Goal: Task Accomplishment & Management: Complete application form

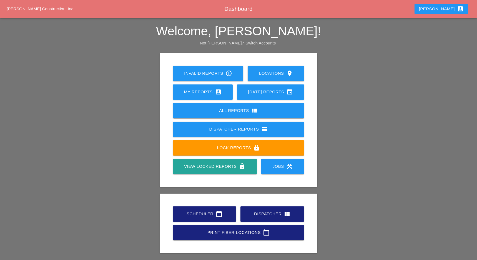
click at [258, 213] on div "Dispatcher view_quilt" at bounding box center [272, 213] width 46 height 7
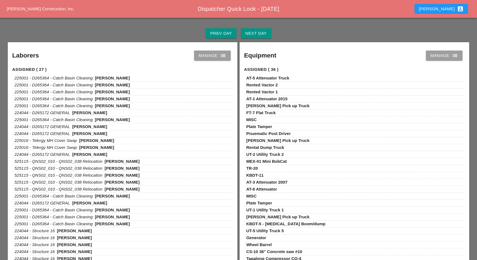
click at [255, 32] on div "Next Day" at bounding box center [255, 33] width 21 height 6
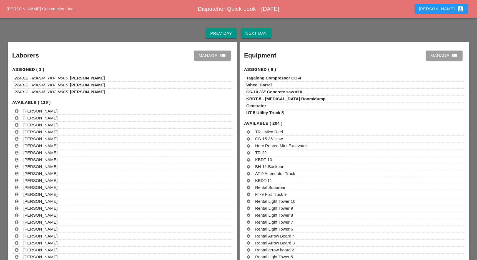
click at [220, 56] on icon "list" at bounding box center [223, 55] width 7 height 7
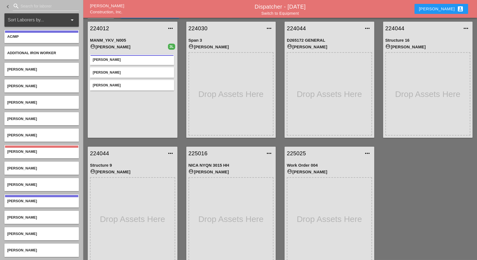
scroll to position [22, 0]
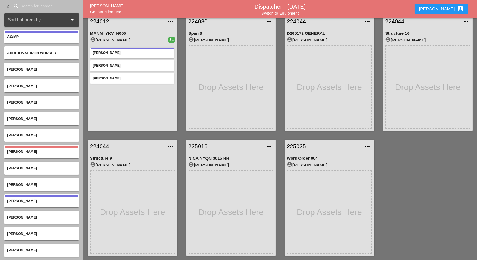
click at [23, 8] on input "Search for laborer" at bounding box center [46, 6] width 51 height 9
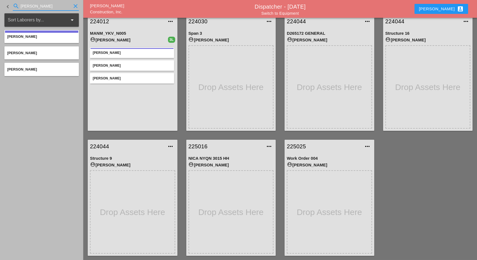
type input "[PERSON_NAME]"
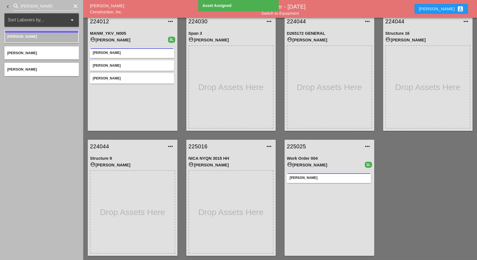
click at [34, 7] on input "[PERSON_NAME]" at bounding box center [46, 6] width 51 height 9
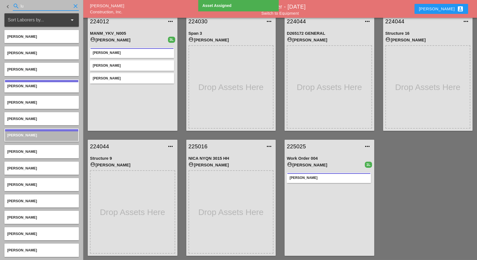
type input "l"
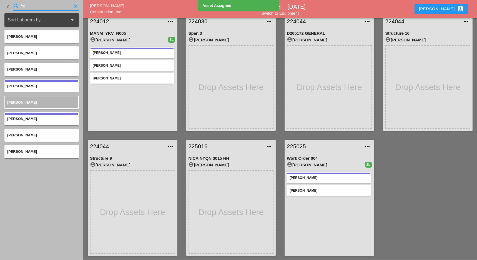
drag, startPoint x: 39, startPoint y: 5, endPoint x: 5, endPoint y: 6, distance: 33.3
click at [5, 6] on div "keyboard_arrow_left search fre clear" at bounding box center [41, 6] width 74 height 19
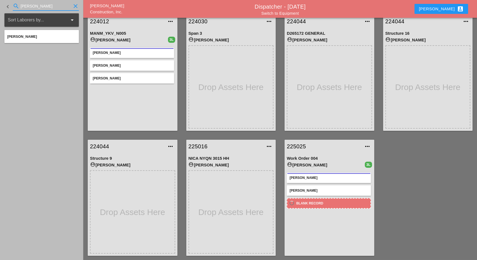
drag, startPoint x: 29, startPoint y: 6, endPoint x: 14, endPoint y: 2, distance: 15.0
click at [14, 2] on div "search [PERSON_NAME]" at bounding box center [46, 6] width 66 height 9
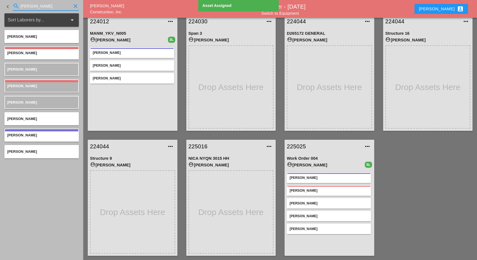
click at [33, 6] on input "[PERSON_NAME]" at bounding box center [46, 6] width 51 height 9
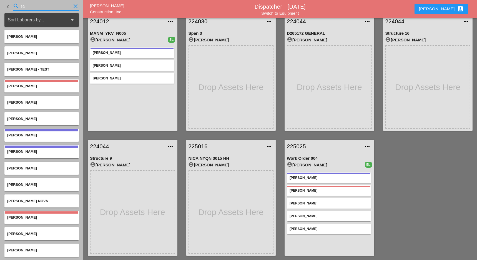
type input "s"
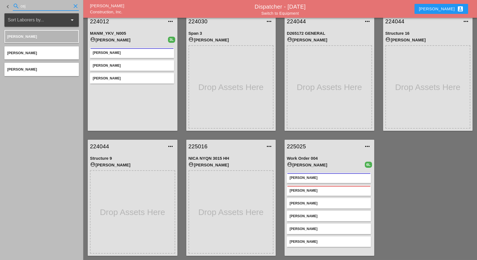
drag, startPoint x: 17, startPoint y: 8, endPoint x: 14, endPoint y: 7, distance: 3.9
click at [14, 7] on div "search cej clear" at bounding box center [46, 6] width 66 height 9
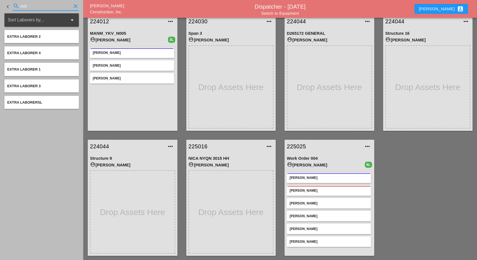
type input "extr"
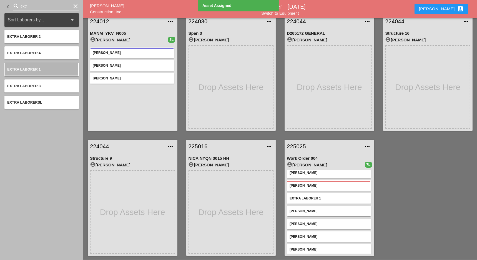
scroll to position [8, 0]
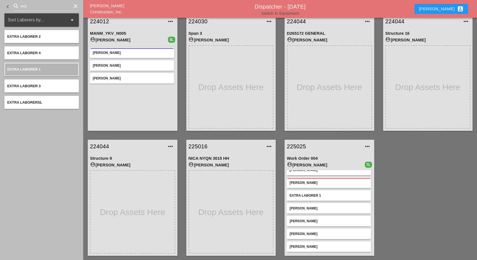
click at [294, 13] on link "Switch to Equipment" at bounding box center [279, 13] width 37 height 4
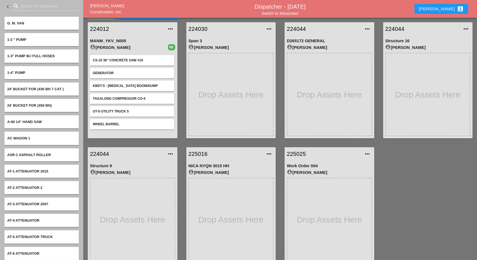
scroll to position [22, 0]
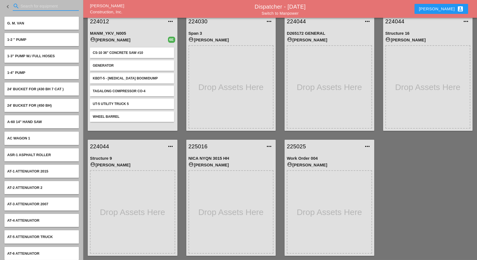
click at [32, 8] on input "Search for equipment" at bounding box center [46, 6] width 51 height 9
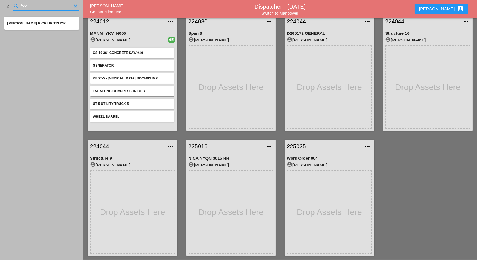
type input "fore"
drag, startPoint x: 33, startPoint y: 6, endPoint x: 11, endPoint y: 6, distance: 21.4
click at [14, 7] on div "search fore clear" at bounding box center [46, 6] width 66 height 9
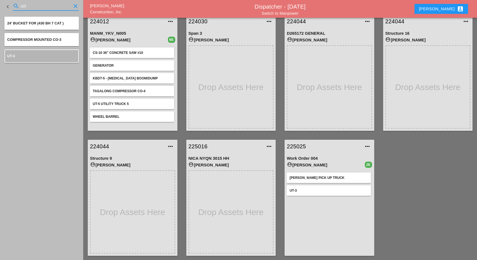
click at [33, 6] on input "ut3" at bounding box center [46, 6] width 51 height 9
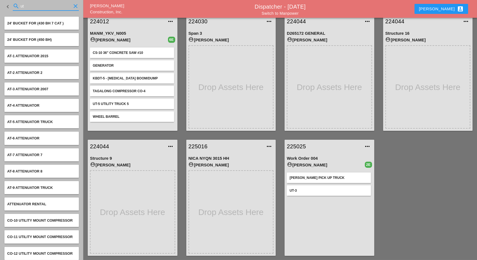
type input "u"
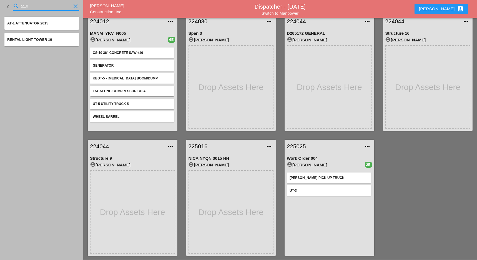
click at [32, 3] on input "at10" at bounding box center [46, 6] width 51 height 9
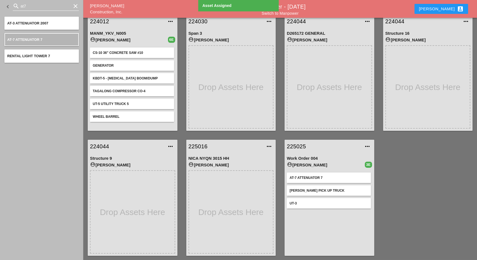
click at [32, 6] on input "at7" at bounding box center [46, 6] width 51 height 9
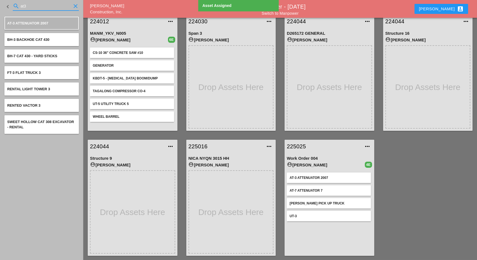
drag, startPoint x: 30, startPoint y: 4, endPoint x: 17, endPoint y: 3, distance: 12.8
click at [17, 3] on div "search at3 clear" at bounding box center [46, 6] width 66 height 9
click at [28, 2] on input "at3" at bounding box center [46, 6] width 51 height 9
type input "a"
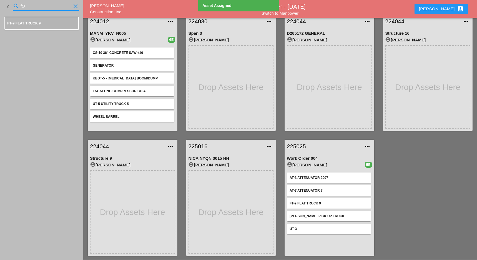
drag, startPoint x: 35, startPoint y: 4, endPoint x: 16, endPoint y: 5, distance: 18.9
click at [16, 5] on div "search ft9 clear" at bounding box center [46, 6] width 66 height 9
drag, startPoint x: 37, startPoint y: 5, endPoint x: 17, endPoint y: 5, distance: 19.7
click at [17, 5] on div "search kbdt11 clear" at bounding box center [46, 6] width 66 height 9
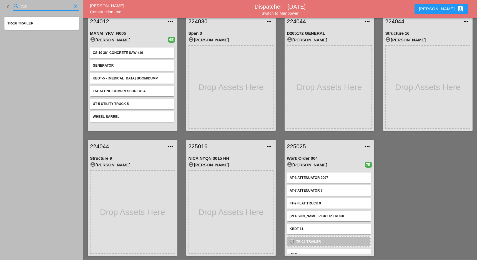
drag, startPoint x: 36, startPoint y: 8, endPoint x: 14, endPoint y: 8, distance: 21.7
click at [14, 8] on div "search tr16 clear" at bounding box center [46, 6] width 66 height 9
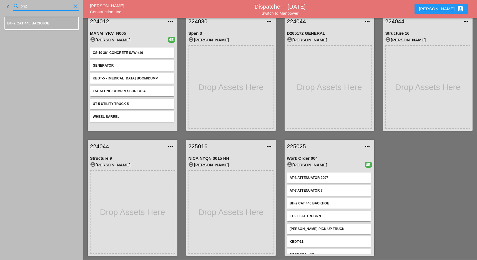
drag, startPoint x: 31, startPoint y: 5, endPoint x: 16, endPoint y: 3, distance: 15.3
click at [16, 3] on div "search bh2 clear" at bounding box center [46, 6] width 66 height 9
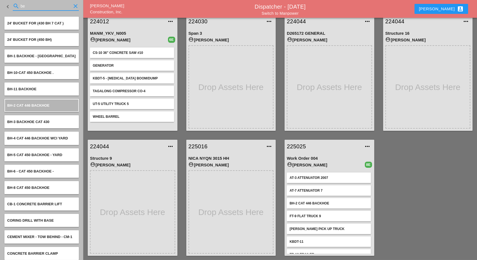
type input "b"
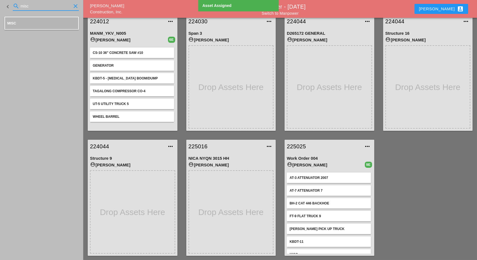
click at [54, 7] on input "misc" at bounding box center [46, 6] width 51 height 9
type input "m"
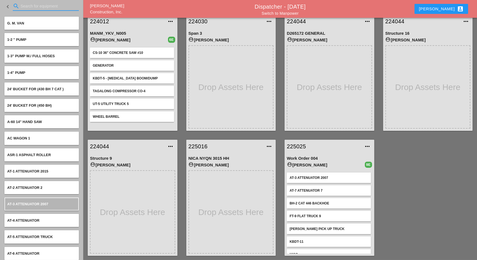
type input "k"
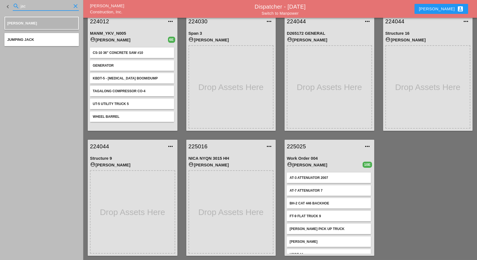
drag, startPoint x: 35, startPoint y: 5, endPoint x: 17, endPoint y: 5, distance: 17.8
click at [17, 5] on div "search jac clear" at bounding box center [46, 6] width 66 height 9
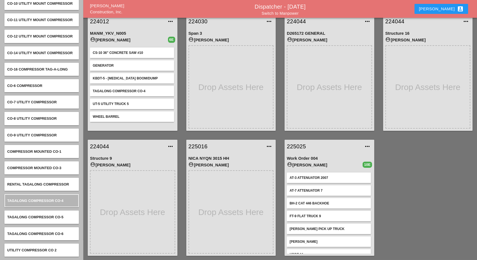
scroll to position [51, 0]
type input "compre"
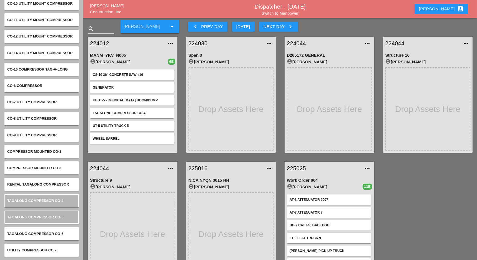
scroll to position [22, 0]
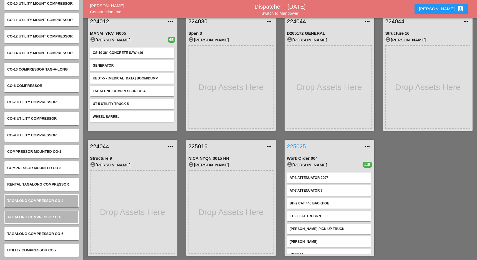
drag, startPoint x: 304, startPoint y: 145, endPoint x: 302, endPoint y: 147, distance: 3.2
click at [304, 145] on link "225025" at bounding box center [324, 146] width 74 height 8
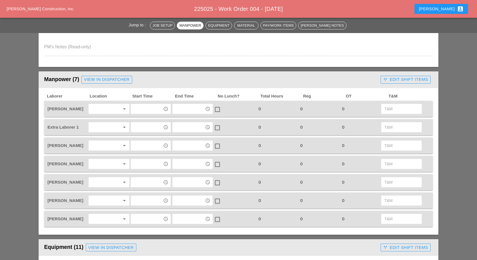
scroll to position [259, 0]
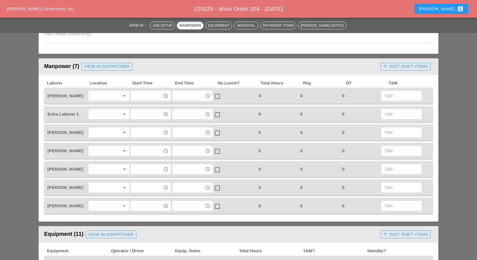
click at [103, 97] on div at bounding box center [104, 95] width 29 height 9
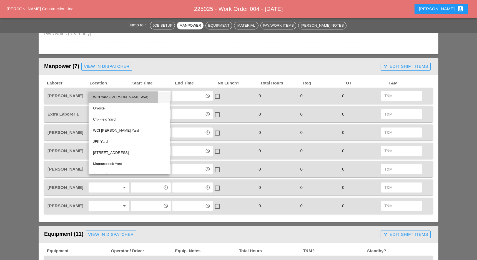
click at [106, 96] on div "WCI Yard ([PERSON_NAME] Ave)" at bounding box center [129, 97] width 72 height 7
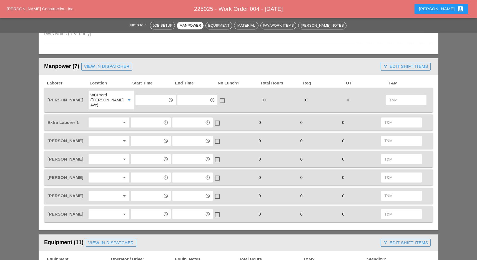
click at [98, 118] on div at bounding box center [104, 122] width 29 height 9
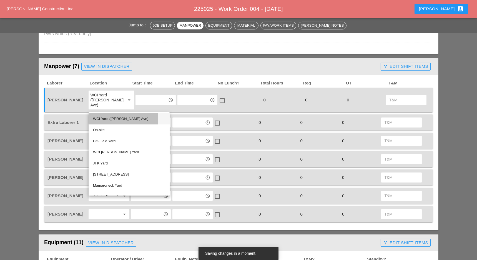
click at [101, 118] on div "WCI Yard ([PERSON_NAME] Ave)" at bounding box center [129, 118] width 72 height 7
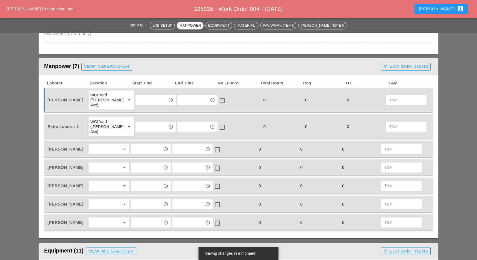
click at [103, 145] on div at bounding box center [104, 149] width 29 height 9
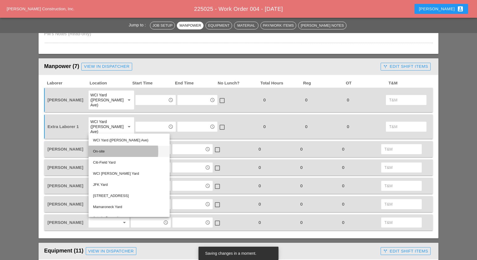
click at [104, 150] on div "On-site" at bounding box center [129, 151] width 72 height 7
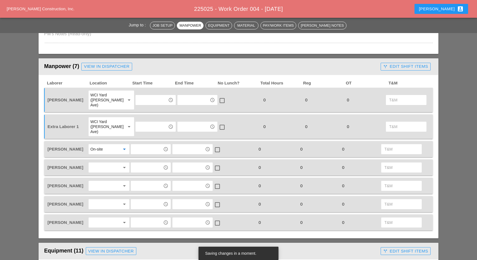
click at [105, 163] on div at bounding box center [104, 167] width 29 height 9
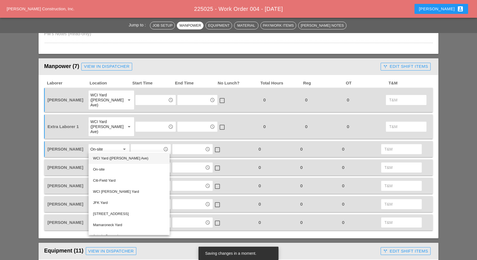
click at [105, 157] on div "WCI Yard ([PERSON_NAME] Ave)" at bounding box center [129, 158] width 72 height 7
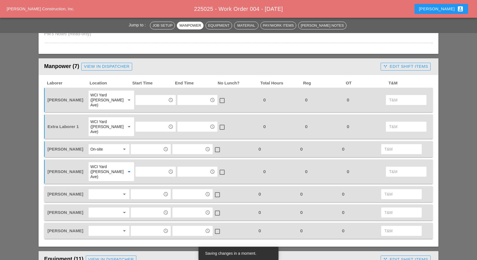
click at [99, 190] on div at bounding box center [104, 194] width 29 height 9
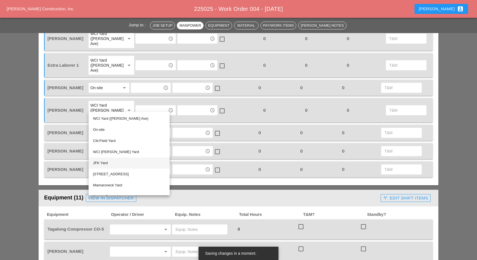
scroll to position [333, 0]
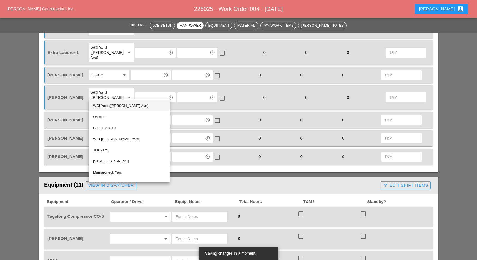
click at [104, 106] on div "WCI Yard ([PERSON_NAME] Ave)" at bounding box center [129, 105] width 72 height 7
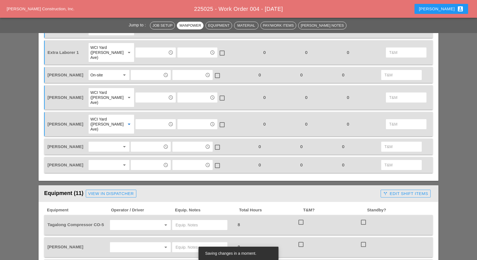
click at [102, 142] on div at bounding box center [104, 146] width 29 height 9
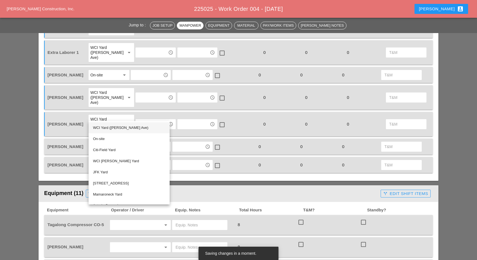
click at [106, 127] on div "WCI Yard ([PERSON_NAME] Ave)" at bounding box center [129, 127] width 72 height 7
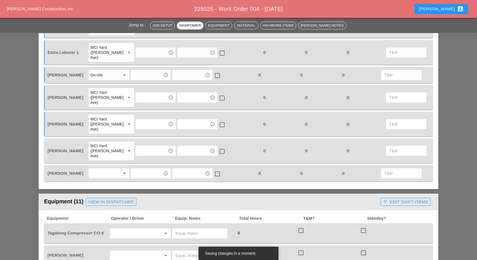
click at [105, 169] on div at bounding box center [104, 173] width 29 height 9
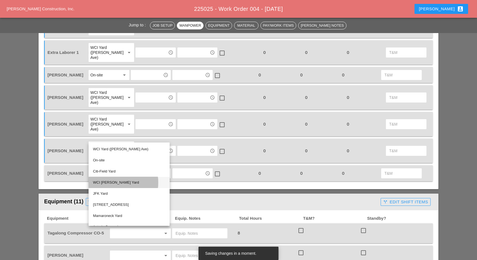
click at [109, 182] on div "WCI [PERSON_NAME] Yard" at bounding box center [129, 182] width 72 height 7
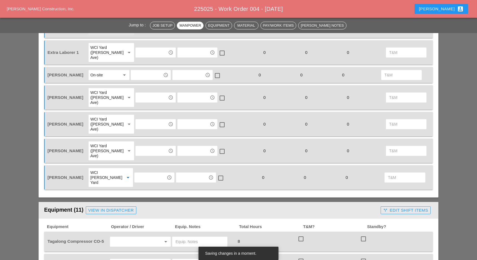
click at [101, 170] on div "WCI [PERSON_NAME] Yard" at bounding box center [105, 177] width 30 height 15
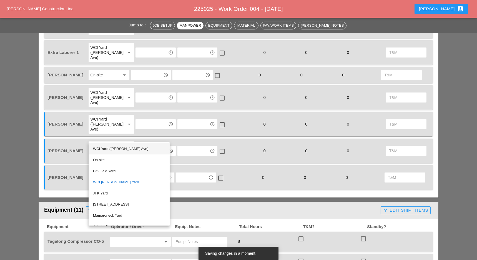
click at [105, 149] on div "WCI Yard ([PERSON_NAME] Ave)" at bounding box center [129, 148] width 72 height 7
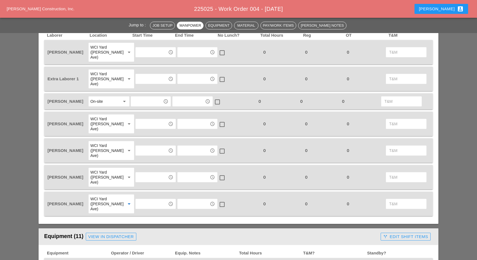
scroll to position [296, 0]
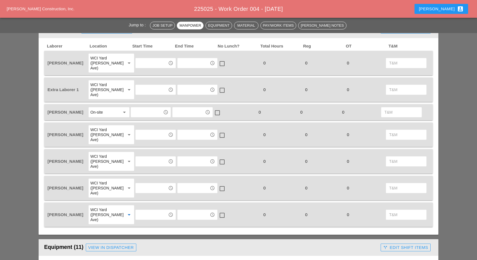
click at [107, 82] on div "WCI Yard ([PERSON_NAME] Ave)" at bounding box center [105, 89] width 31 height 15
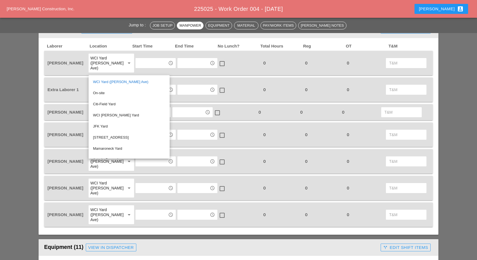
click at [112, 114] on div "WCI [PERSON_NAME] Yard" at bounding box center [129, 115] width 72 height 7
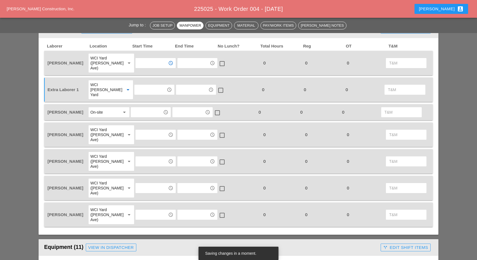
click at [141, 59] on input "text" at bounding box center [151, 63] width 29 height 9
click at [142, 72] on div "7 :00 am" at bounding box center [150, 72] width 31 height 7
type input "7:00 am"
click at [141, 85] on input "text" at bounding box center [150, 89] width 29 height 9
click at [140, 92] on div "7 :00 am" at bounding box center [150, 94] width 31 height 7
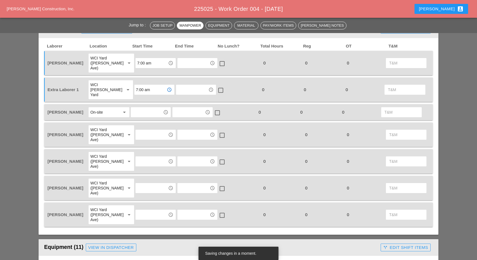
type input "7:00 am"
click at [140, 108] on input "text" at bounding box center [146, 112] width 29 height 9
click at [142, 124] on div "8 :30 am" at bounding box center [150, 125] width 31 height 7
type input "8:30 am"
click at [140, 130] on input "text" at bounding box center [151, 134] width 29 height 9
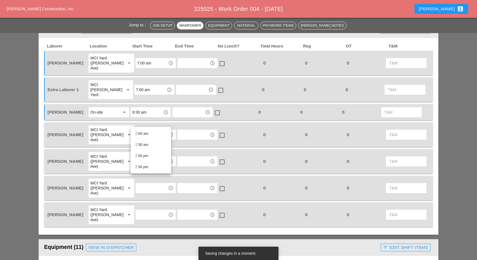
click at [138, 132] on div "7 :00 am" at bounding box center [150, 133] width 31 height 7
type input "7:00 am"
drag, startPoint x: 138, startPoint y: 139, endPoint x: 139, endPoint y: 143, distance: 4.0
click at [139, 157] on input "text" at bounding box center [151, 161] width 29 height 9
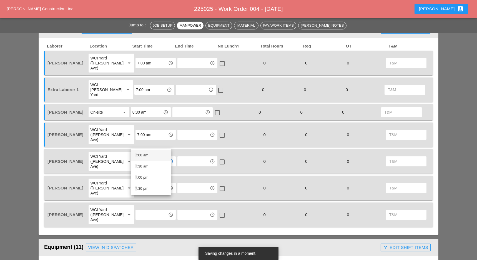
click at [140, 153] on div "7 :00 am" at bounding box center [150, 155] width 31 height 7
type input "7:00 am"
drag, startPoint x: 139, startPoint y: 160, endPoint x: 140, endPoint y: 164, distance: 3.1
click at [140, 184] on input "text" at bounding box center [151, 188] width 29 height 9
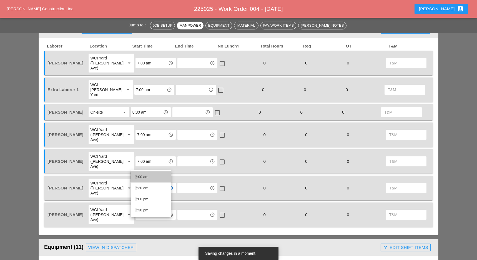
drag, startPoint x: 139, startPoint y: 174, endPoint x: 139, endPoint y: 177, distance: 3.1
click at [139, 175] on div "7 :00 am" at bounding box center [150, 177] width 31 height 7
type input "7:00 am"
click at [141, 210] on input "text" at bounding box center [151, 214] width 29 height 9
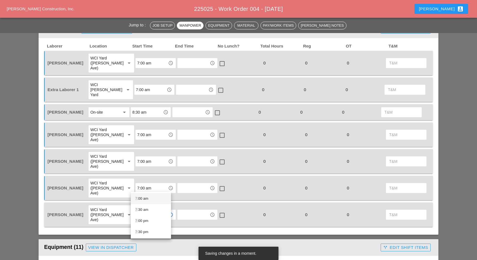
click at [139, 198] on div "7 :00 am" at bounding box center [150, 198] width 31 height 7
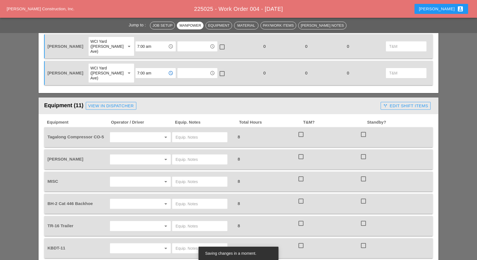
scroll to position [444, 0]
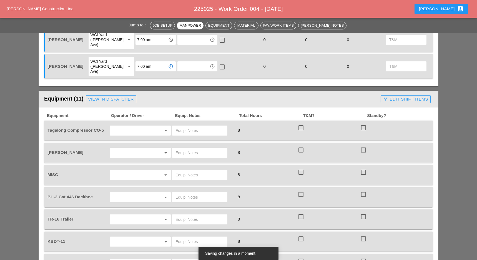
type input "7:00 am"
click at [115, 126] on input "text" at bounding box center [133, 130] width 42 height 9
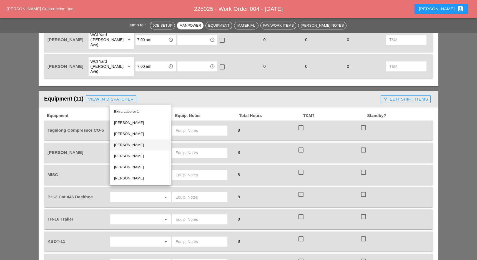
click at [125, 143] on div "[PERSON_NAME]" at bounding box center [140, 145] width 52 height 7
type input "[PERSON_NAME]"
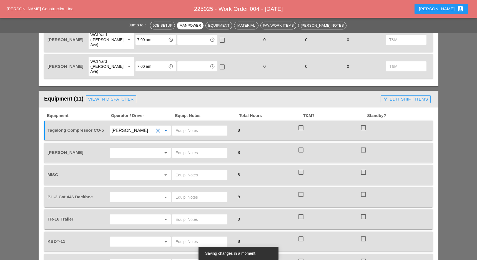
click at [124, 148] on input "text" at bounding box center [133, 152] width 42 height 9
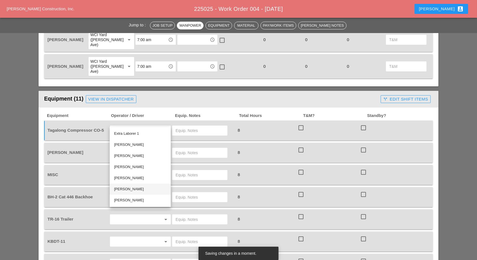
click at [120, 188] on div "[PERSON_NAME]" at bounding box center [140, 189] width 52 height 7
type input "[PERSON_NAME]"
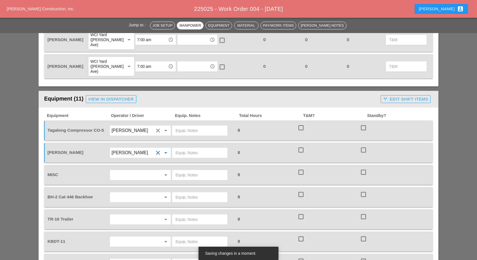
click at [173, 148] on div at bounding box center [199, 153] width 55 height 10
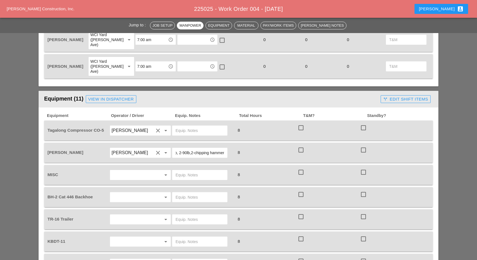
type input "3-30lb, 2-90lb,2-chipping hammer"
click at [121, 170] on input "text" at bounding box center [133, 174] width 42 height 9
type input "R"
drag, startPoint x: 121, startPoint y: 154, endPoint x: 137, endPoint y: 152, distance: 15.9
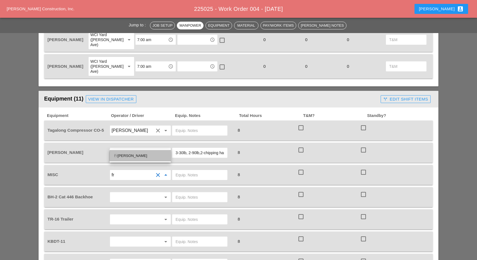
click at [122, 154] on div "Fr [PERSON_NAME]" at bounding box center [140, 155] width 52 height 7
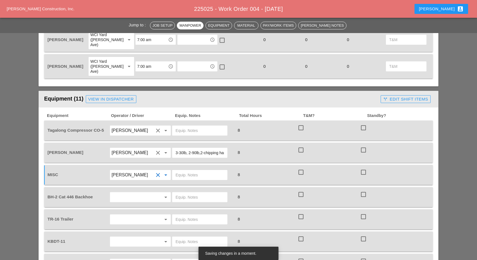
type input "[PERSON_NAME]"
click at [181, 170] on input "text" at bounding box center [199, 174] width 49 height 9
type input "Rebar Bending machine ut3"
click at [142, 193] on input "text" at bounding box center [133, 197] width 42 height 9
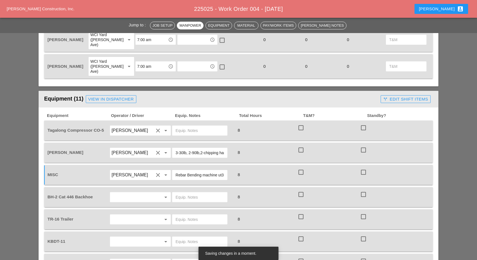
scroll to position [0, 0]
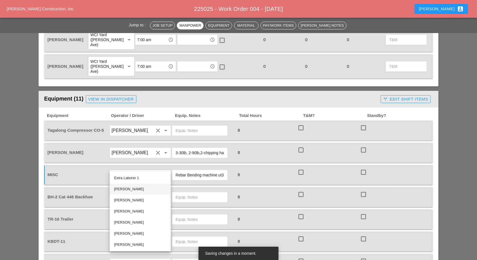
click at [131, 190] on div "[PERSON_NAME]" at bounding box center [140, 189] width 52 height 7
type input "[PERSON_NAME]"
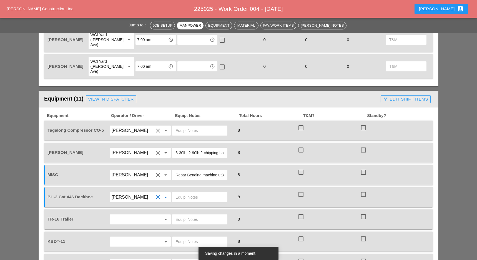
click at [180, 193] on input "text" at bounding box center [199, 197] width 49 height 9
type input "[PERSON_NAME] yard"
click at [132, 192] on div "[PERSON_NAME] clear arrow_drop_down" at bounding box center [140, 197] width 61 height 10
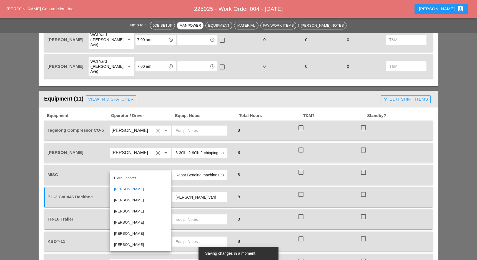
click at [126, 222] on div "[PERSON_NAME]" at bounding box center [140, 222] width 52 height 7
type input "[PERSON_NAME]"
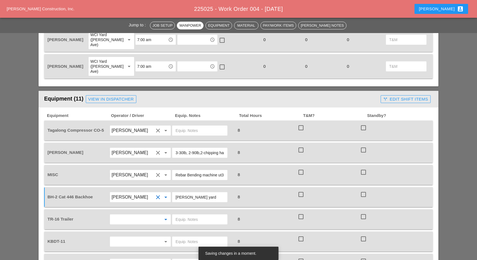
drag, startPoint x: 128, startPoint y: 187, endPoint x: 128, endPoint y: 205, distance: 17.5
click at [128, 215] on input "text" at bounding box center [133, 219] width 42 height 9
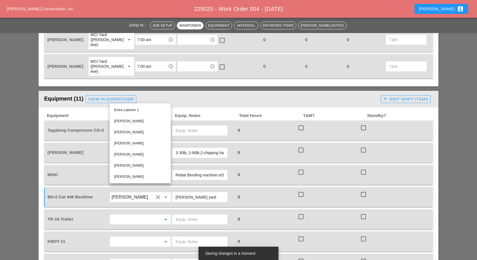
click at [124, 153] on div "[PERSON_NAME]" at bounding box center [140, 154] width 52 height 7
type input "[PERSON_NAME]"
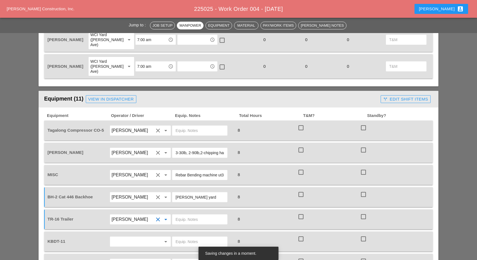
scroll to position [481, 0]
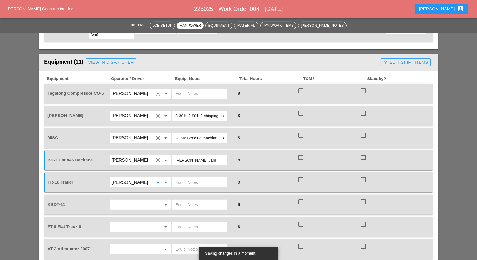
click at [122, 200] on input "text" at bounding box center [133, 204] width 42 height 9
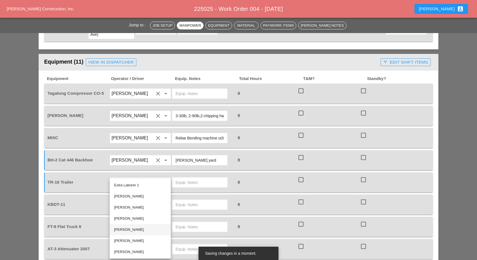
click at [122, 228] on div "[PERSON_NAME]" at bounding box center [140, 229] width 52 height 7
type input "[PERSON_NAME]"
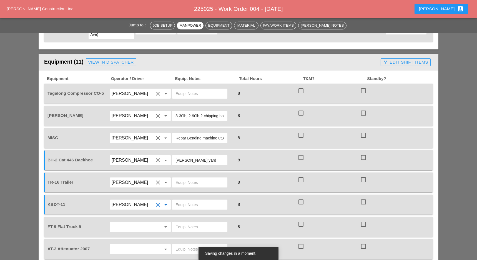
click at [124, 222] on input "text" at bounding box center [133, 226] width 42 height 9
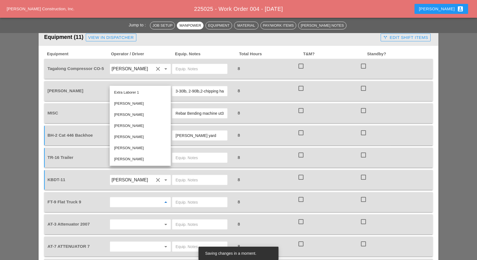
scroll to position [518, 0]
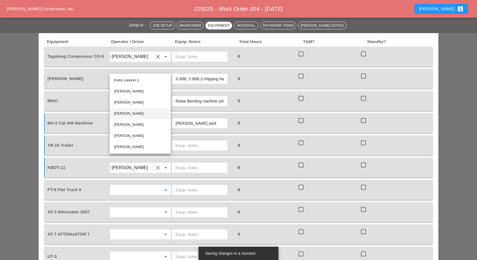
click at [122, 113] on div "[PERSON_NAME]" at bounding box center [140, 113] width 52 height 7
type input "[PERSON_NAME]"
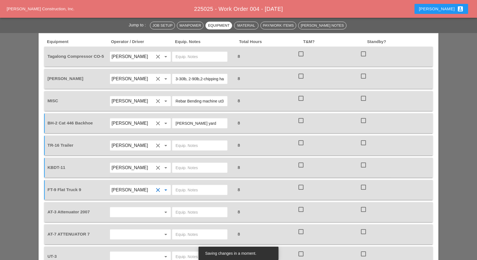
click at [121, 208] on input "text" at bounding box center [133, 212] width 42 height 9
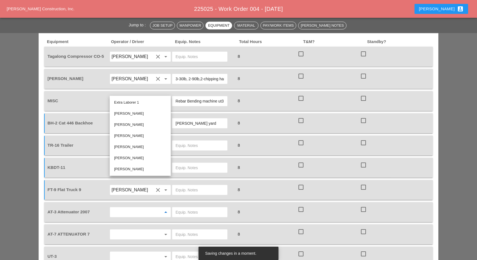
click at [125, 103] on div "Extra Laborer 1" at bounding box center [140, 102] width 52 height 7
type input "Extra Laborer 1"
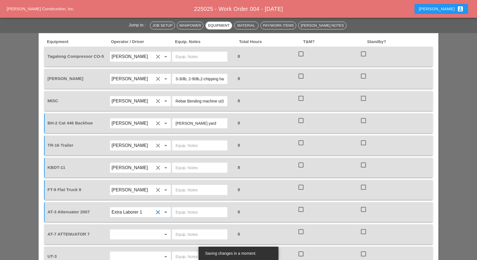
click at [120, 230] on input "text" at bounding box center [133, 234] width 42 height 9
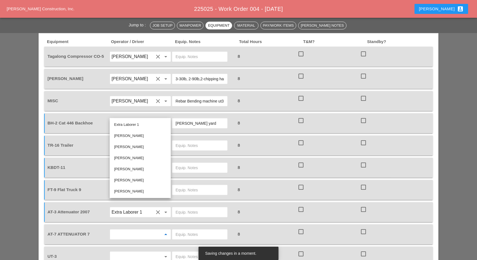
click at [127, 190] on div "[PERSON_NAME]" at bounding box center [140, 191] width 52 height 7
type input "[PERSON_NAME]"
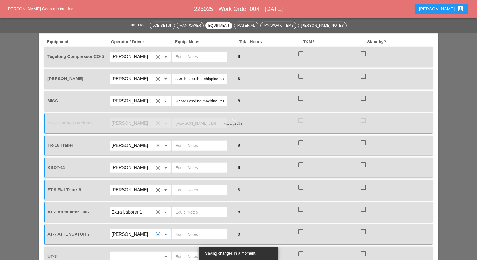
click at [182, 230] on input "text" at bounding box center [199, 234] width 49 height 9
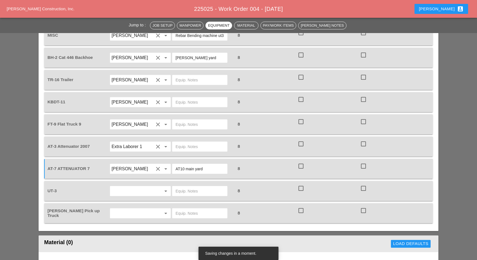
scroll to position [592, 0]
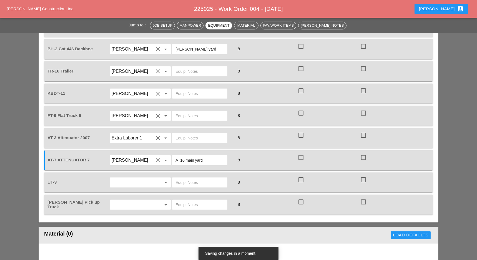
type input "AT10 main yard"
click at [121, 178] on input "text" at bounding box center [133, 182] width 42 height 9
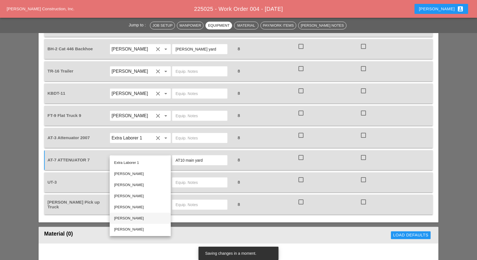
click at [128, 215] on div "[PERSON_NAME]" at bounding box center [140, 218] width 52 height 7
type input "[PERSON_NAME]"
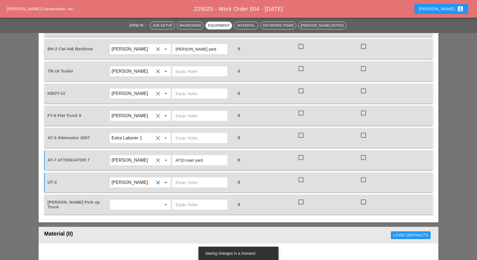
click at [143, 200] on input "text" at bounding box center [133, 204] width 42 height 9
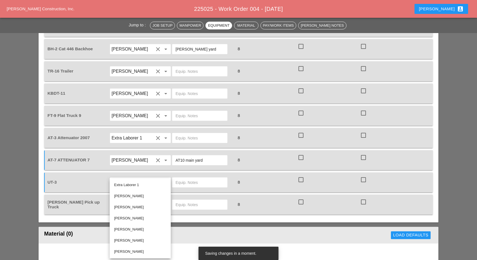
click at [135, 206] on div "[PERSON_NAME]" at bounding box center [140, 207] width 52 height 7
type input "[PERSON_NAME]"
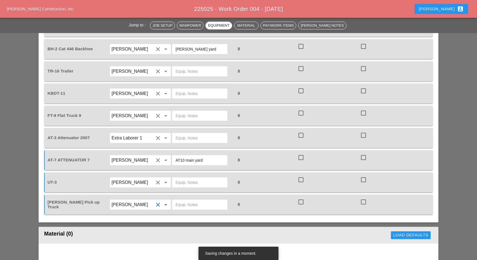
click at [180, 178] on input "text" at bounding box center [199, 182] width 49 height 9
drag, startPoint x: 203, startPoint y: 128, endPoint x: 186, endPoint y: 128, distance: 16.9
click at [186, 156] on input "AT10 main yard" at bounding box center [199, 160] width 49 height 9
click at [188, 178] on input "text" at bounding box center [199, 182] width 49 height 9
paste input "main yard"
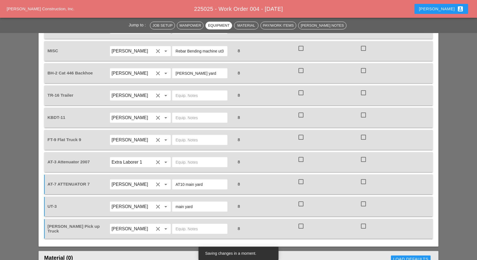
scroll to position [555, 0]
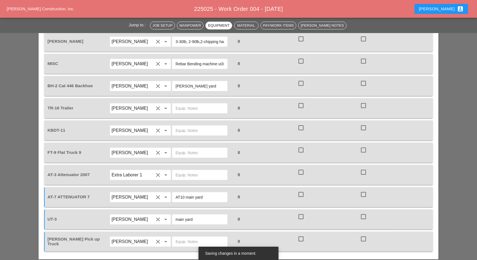
type input "main yard"
click at [183, 148] on input "text" at bounding box center [199, 152] width 49 height 9
paste input "main yard"
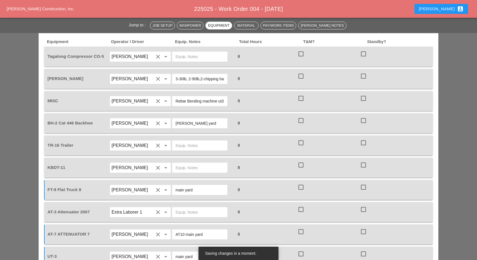
scroll to position [481, 0]
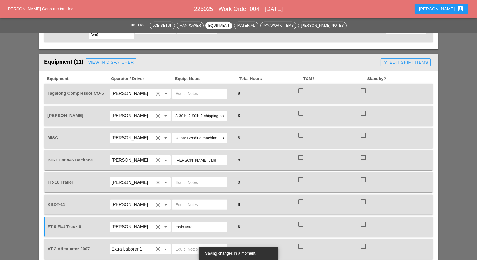
type input "main yard"
click at [180, 89] on input "text" at bounding box center [199, 93] width 49 height 9
paste input "main yard"
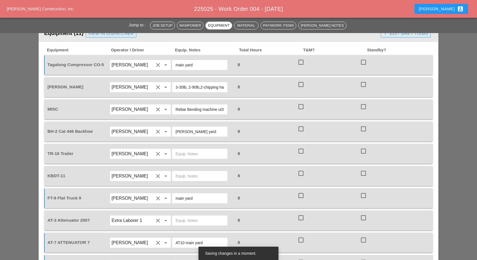
scroll to position [518, 0]
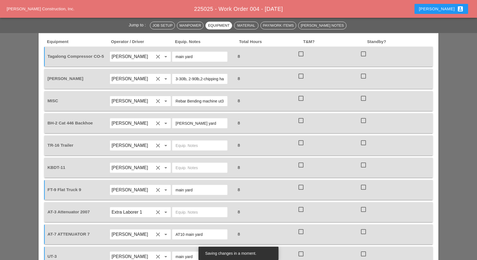
type input "main yard"
drag, startPoint x: 202, startPoint y: 93, endPoint x: 175, endPoint y: 92, distance: 26.9
click at [175, 118] on div "[PERSON_NAME] yard" at bounding box center [199, 123] width 55 height 10
click at [182, 141] on input "text" at bounding box center [199, 145] width 49 height 9
paste input "[PERSON_NAME] yard"
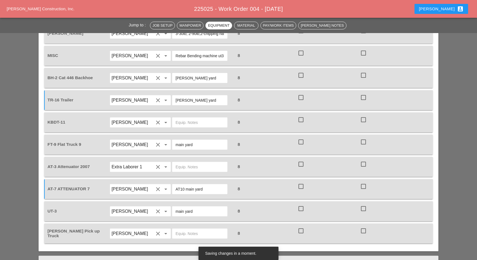
scroll to position [555, 0]
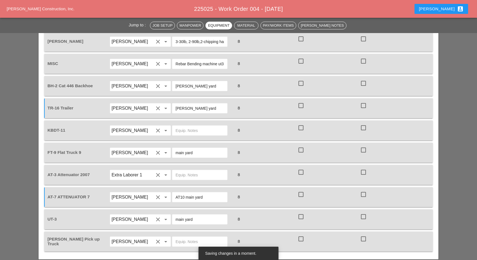
type input "[PERSON_NAME] yard"
click at [179, 126] on input "text" at bounding box center [199, 130] width 49 height 9
drag, startPoint x: 197, startPoint y: 122, endPoint x: 171, endPoint y: 123, distance: 25.8
click at [172, 145] on div "main yard" at bounding box center [203, 153] width 63 height 16
click at [179, 126] on input "text" at bounding box center [199, 130] width 49 height 9
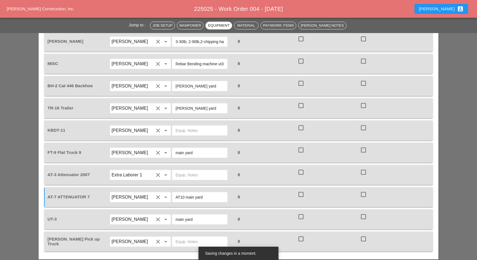
paste input "main yard"
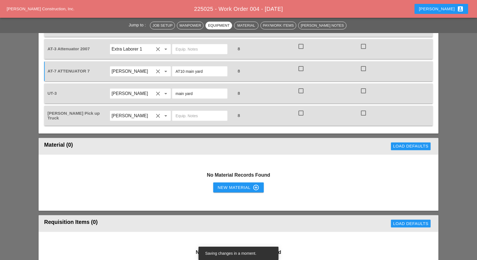
scroll to position [703, 0]
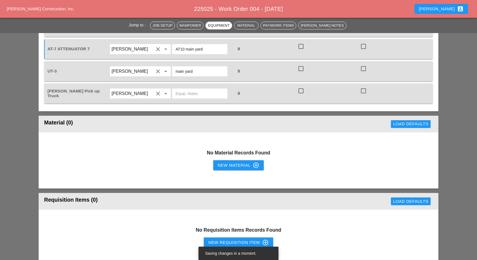
type input "main yard"
click at [223, 162] on div "New Material control_point" at bounding box center [239, 165] width 42 height 7
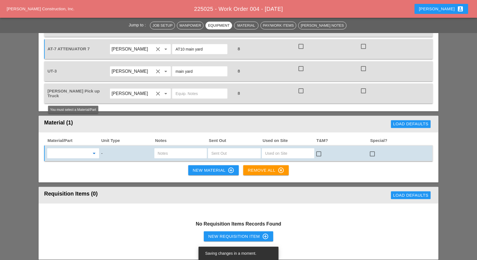
click at [78, 149] on input "text" at bounding box center [69, 153] width 41 height 9
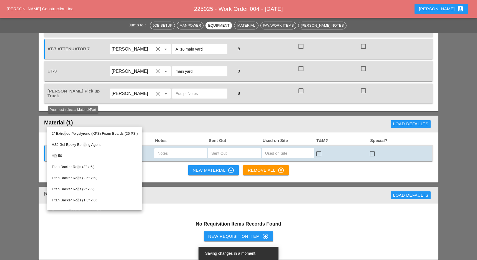
type input "d"
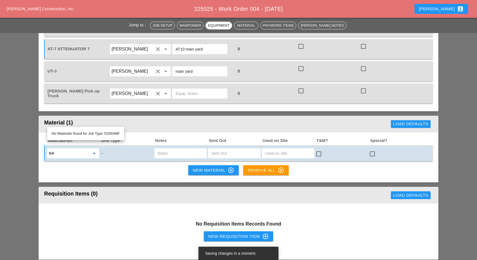
type input "g"
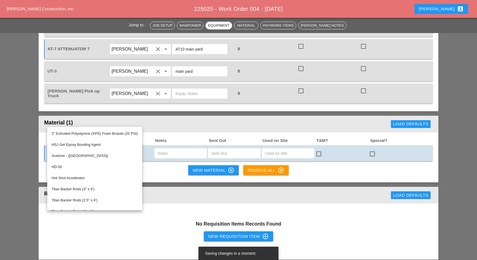
click at [175, 190] on div "Requisition Items (0)" at bounding box center [143, 195] width 199 height 11
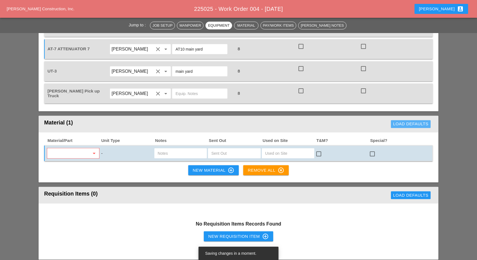
click at [401, 121] on div "Load Defaults" at bounding box center [410, 124] width 35 height 6
click at [307, 138] on div "Material/Part Unit Type Notes Sent Out Used on Site T&M? Special? arrow_drop_do…" at bounding box center [239, 157] width 400 height 50
click at [403, 119] on div "Load Defaults" at bounding box center [332, 124] width 202 height 11
